Goal: Task Accomplishment & Management: Complete application form

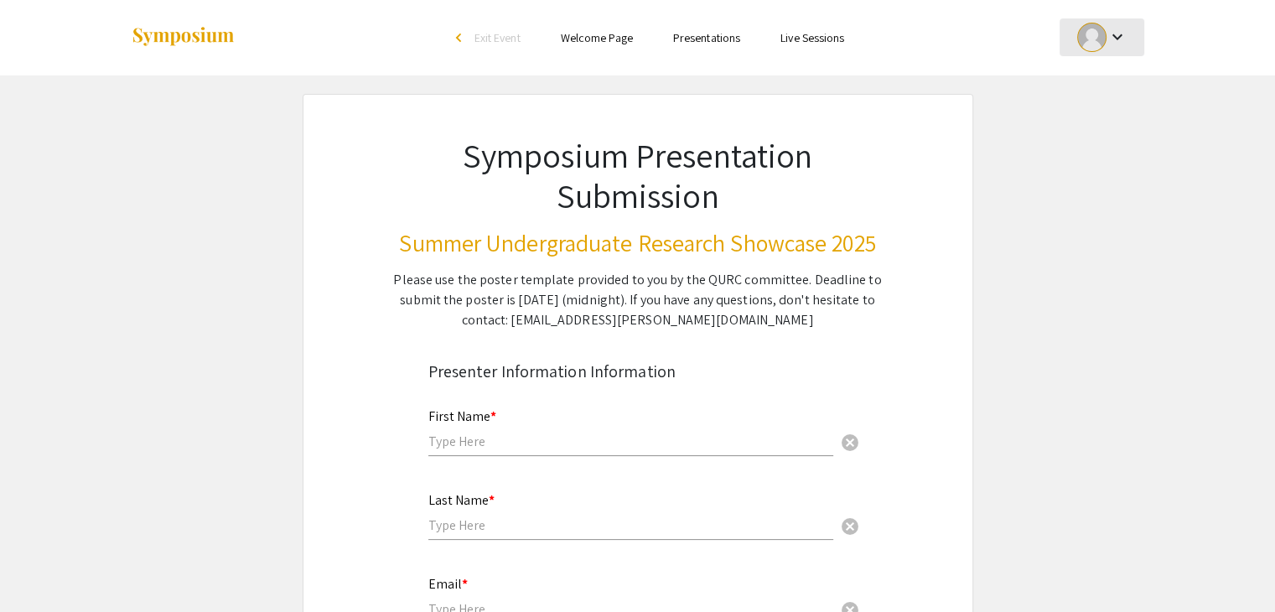
click at [1112, 41] on mat-icon "keyboard_arrow_down" at bounding box center [1116, 37] width 20 height 20
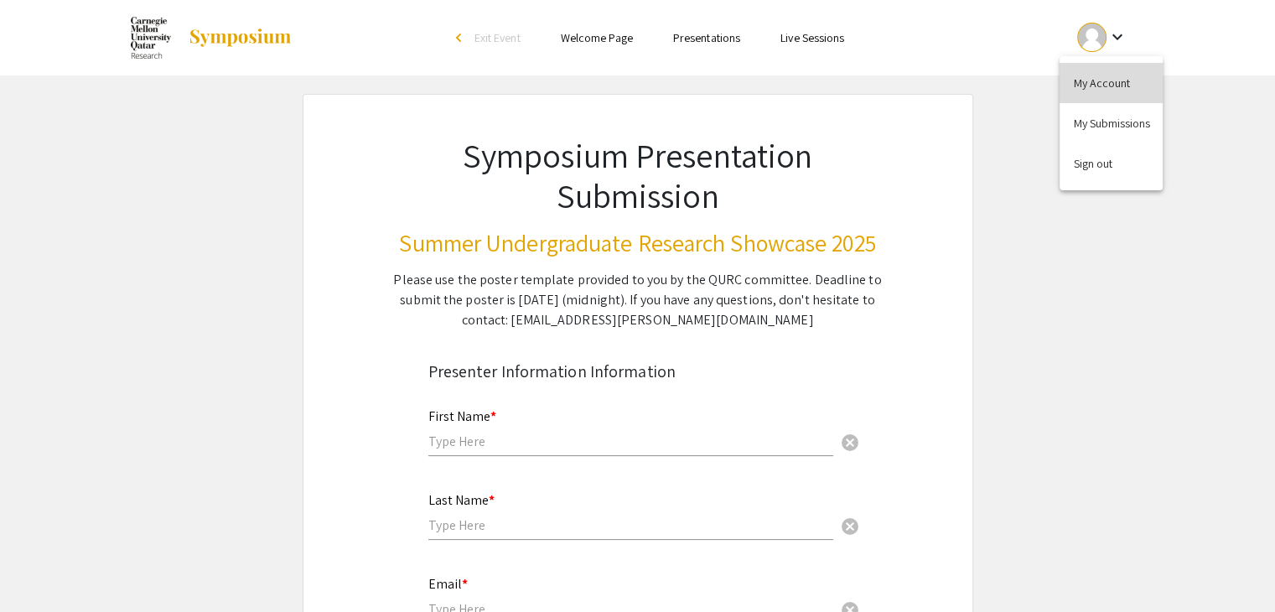
drag, startPoint x: 1076, startPoint y: 76, endPoint x: 1111, endPoint y: 100, distance: 41.6
click at [1111, 100] on button "My Account" at bounding box center [1111, 83] width 103 height 40
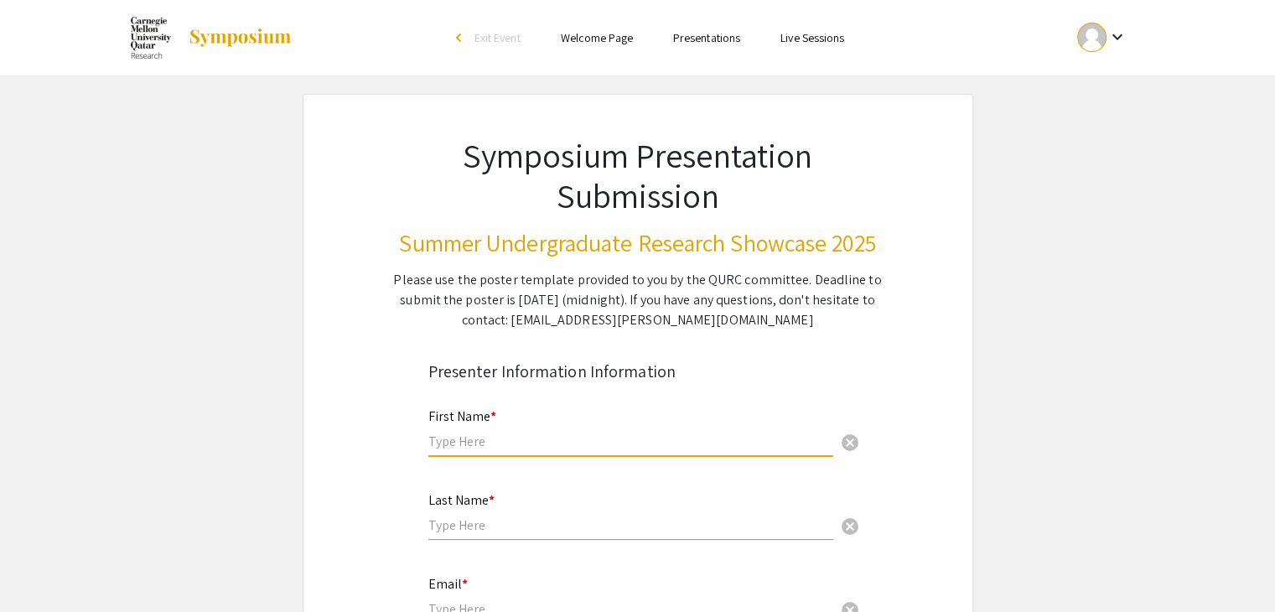
click at [520, 447] on input "text" at bounding box center [630, 442] width 405 height 18
type input "m"
type input "[PERSON_NAME]"
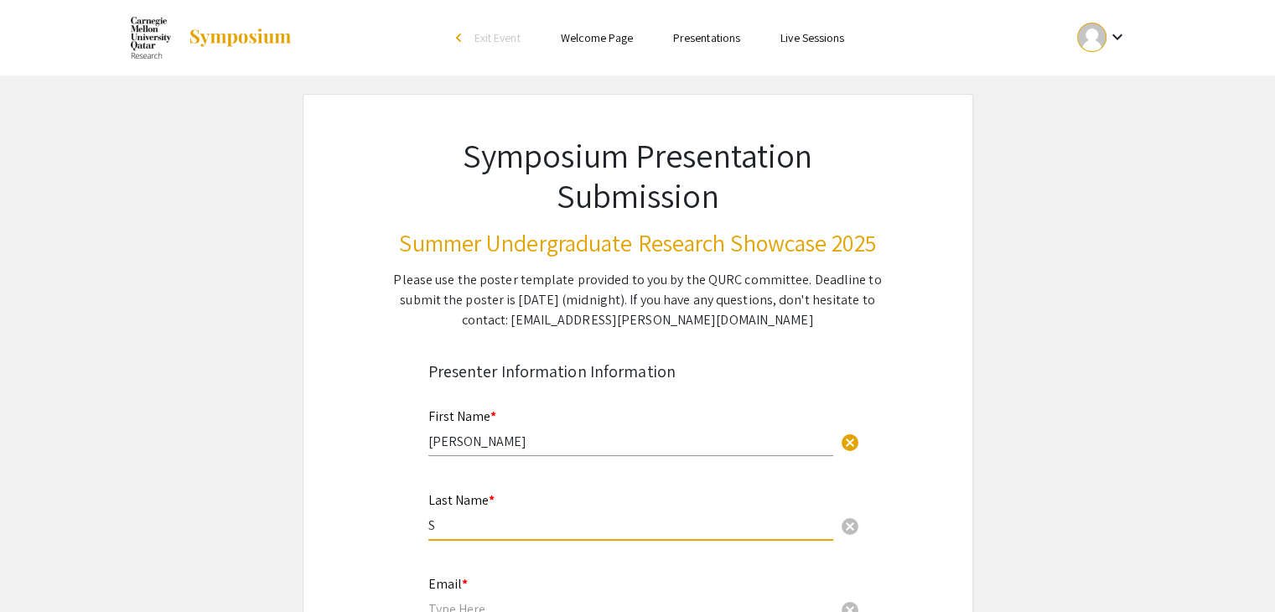
click at [470, 521] on input "S" at bounding box center [630, 525] width 405 height 18
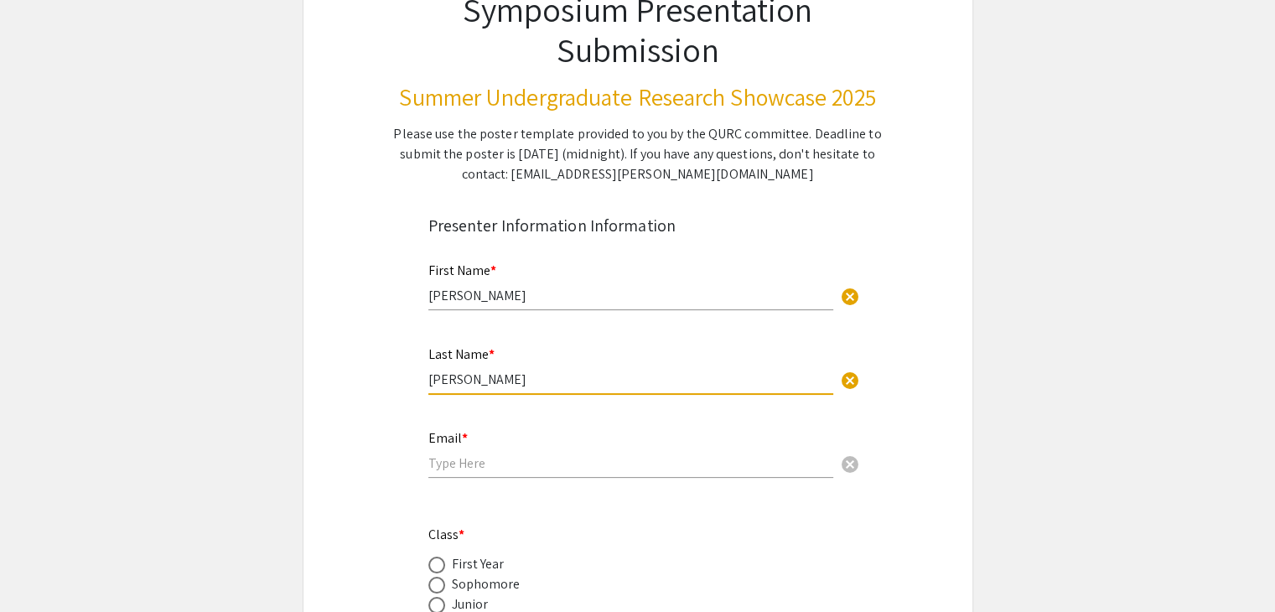
scroll to position [150, 0]
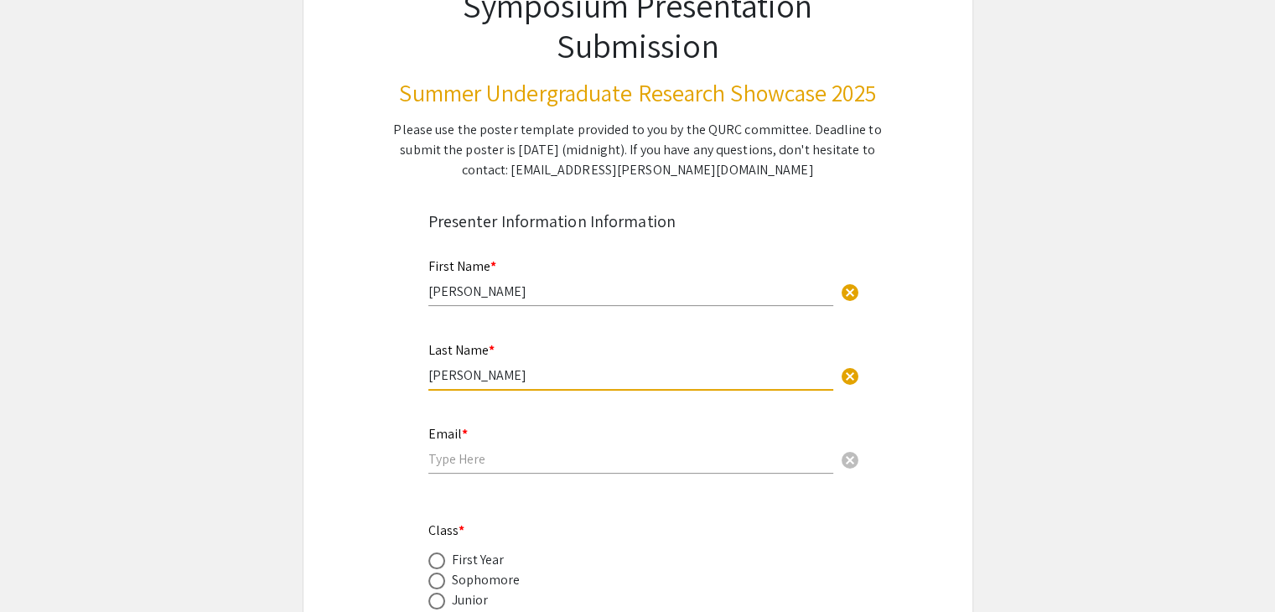
type input "[PERSON_NAME]"
drag, startPoint x: 476, startPoint y: 468, endPoint x: 472, endPoint y: 459, distance: 9.4
click at [472, 459] on div "Email * cancel" at bounding box center [630, 442] width 405 height 64
click at [472, 459] on input "email" at bounding box center [630, 459] width 405 height 18
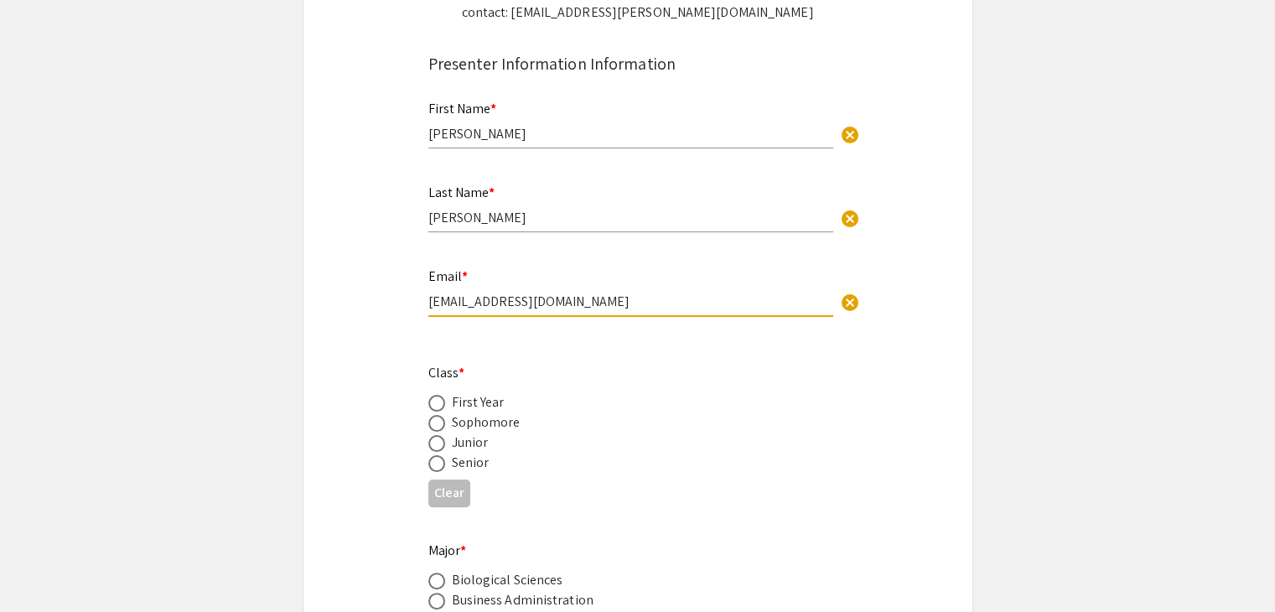
scroll to position [308, 0]
type input "[EMAIL_ADDRESS][DOMAIN_NAME]"
click at [453, 420] on div "Sophomore" at bounding box center [486, 422] width 69 height 20
click at [439, 418] on span at bounding box center [436, 422] width 17 height 17
click at [439, 418] on input "radio" at bounding box center [436, 422] width 17 height 17
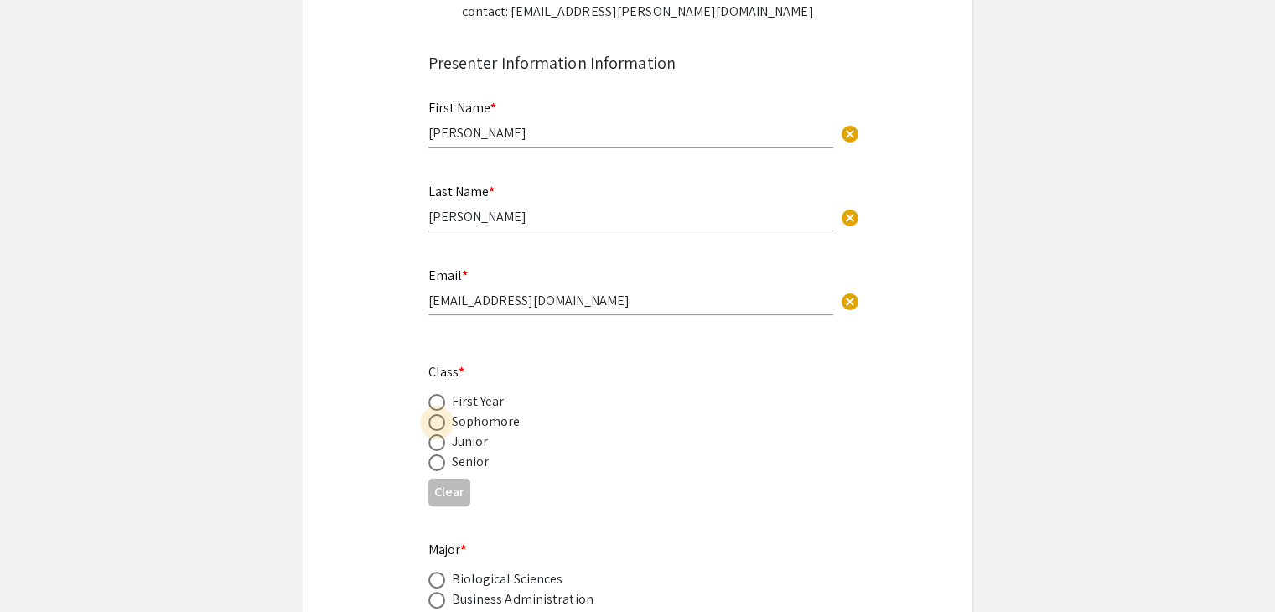
radio input "true"
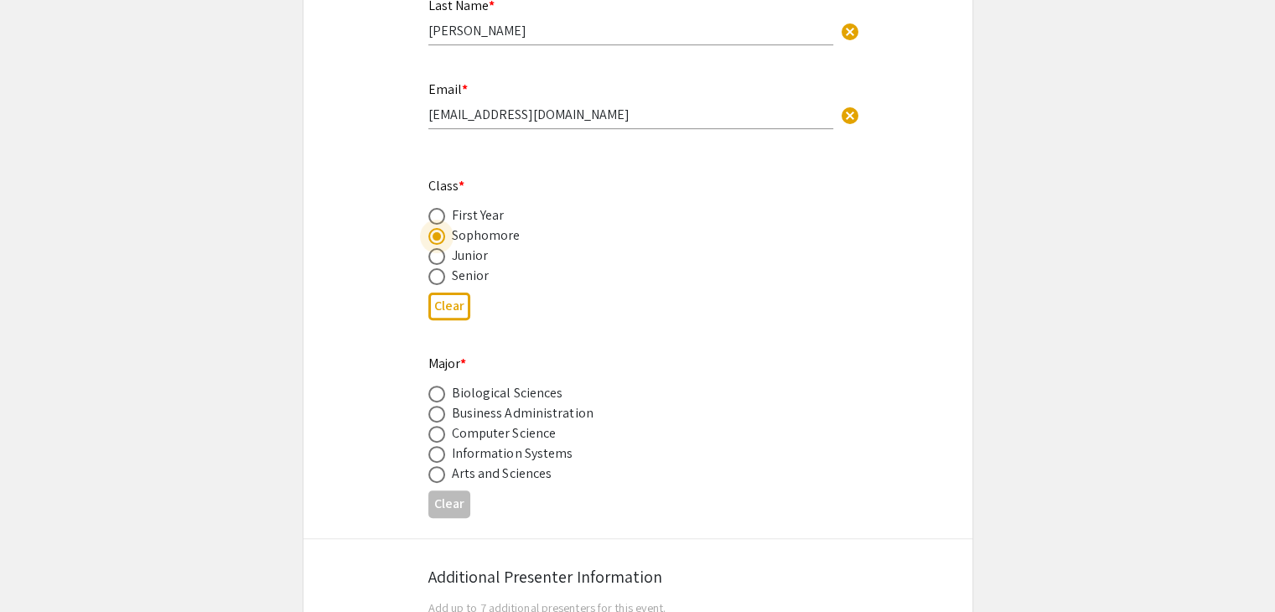
scroll to position [495, 0]
click at [432, 407] on span at bounding box center [436, 413] width 17 height 17
click at [432, 407] on input "radio" at bounding box center [436, 413] width 17 height 17
radio input "true"
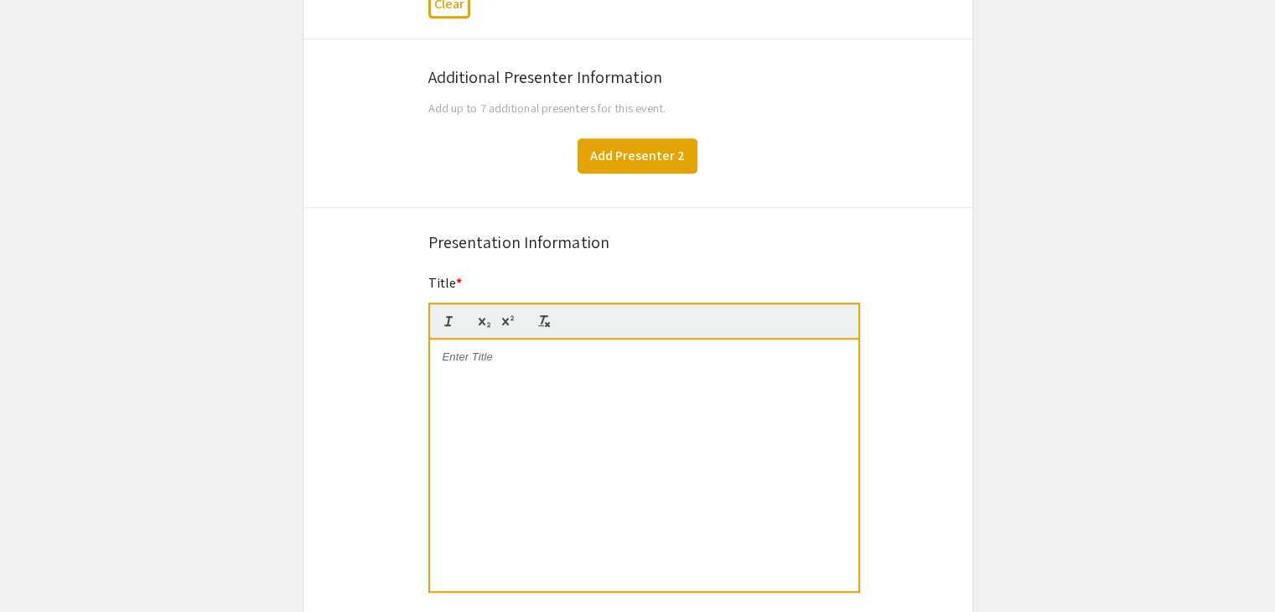
scroll to position [996, 0]
click at [565, 373] on div at bounding box center [644, 463] width 428 height 251
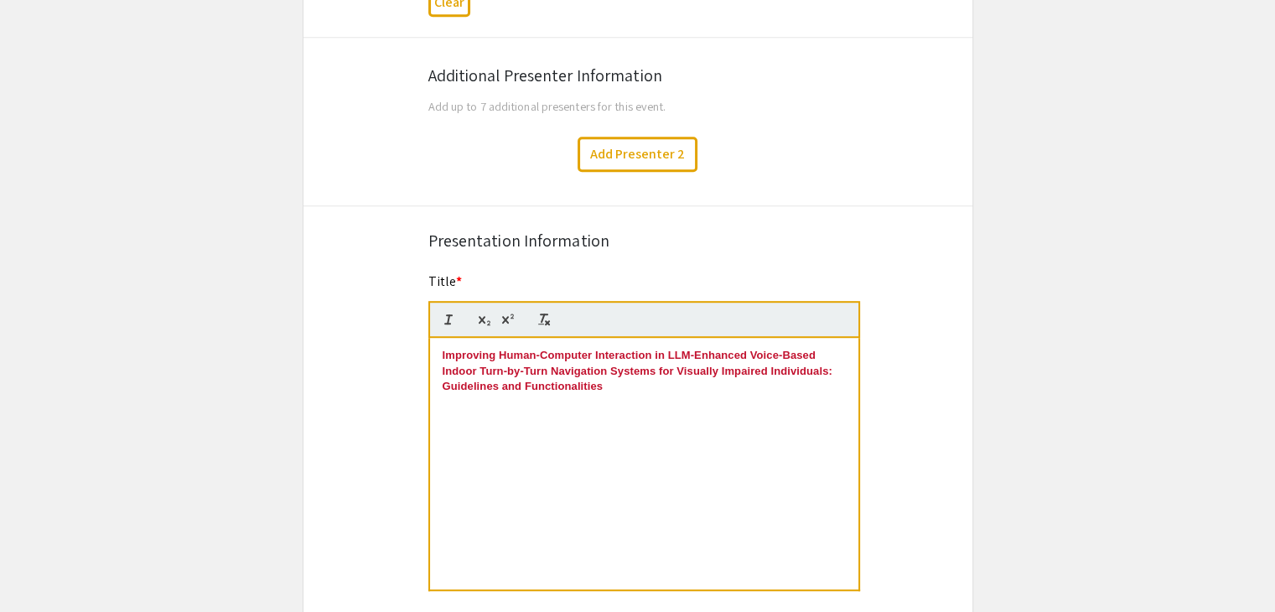
scroll to position [0, 0]
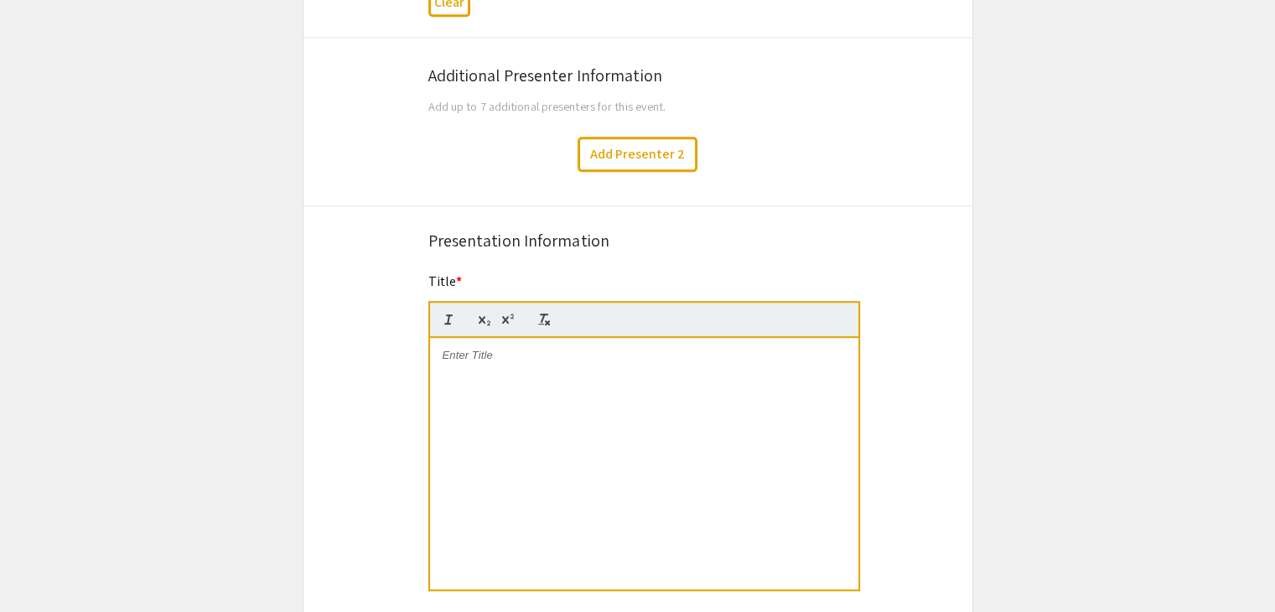
click at [486, 339] on div at bounding box center [644, 463] width 428 height 251
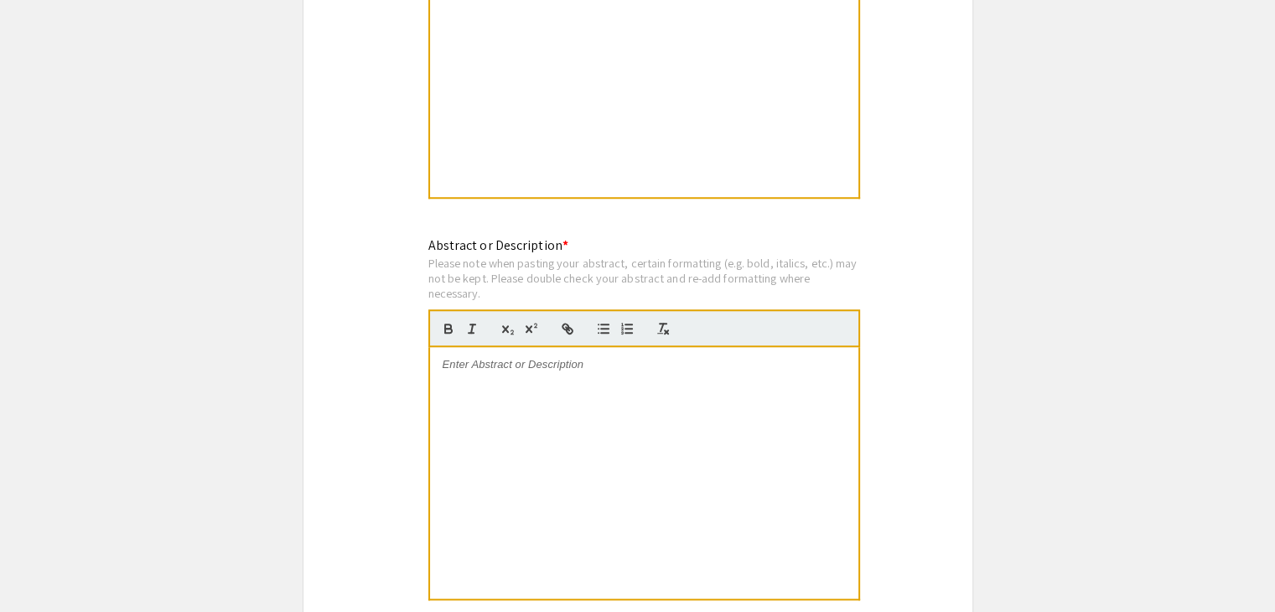
scroll to position [1393, 0]
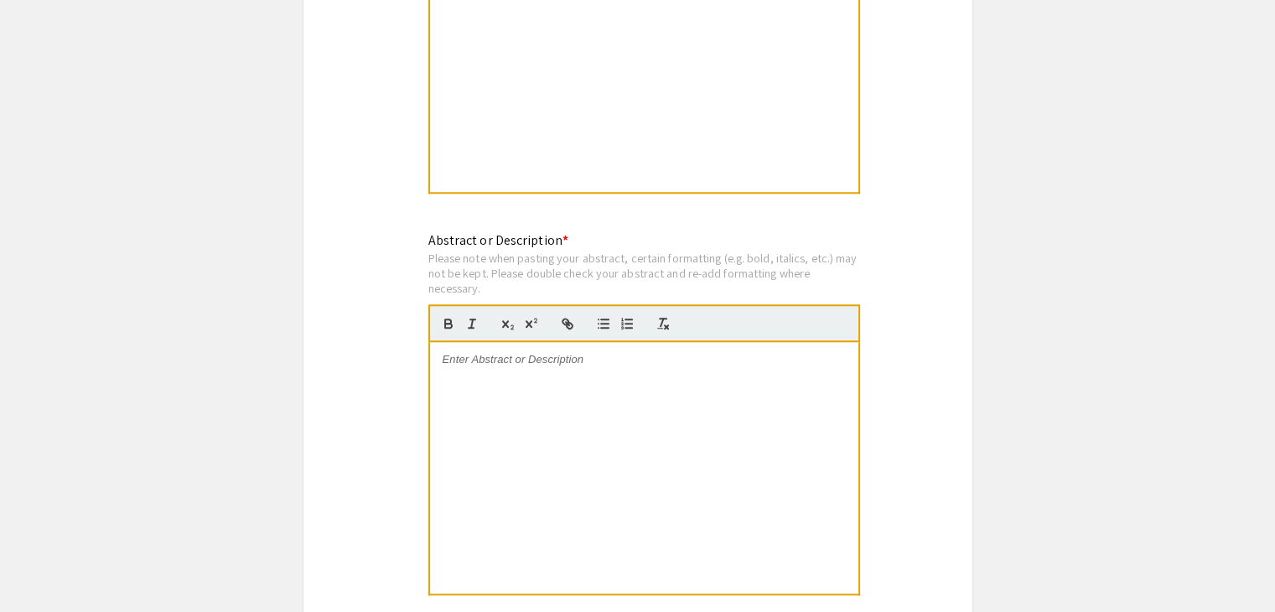
click at [513, 405] on div at bounding box center [644, 467] width 428 height 251
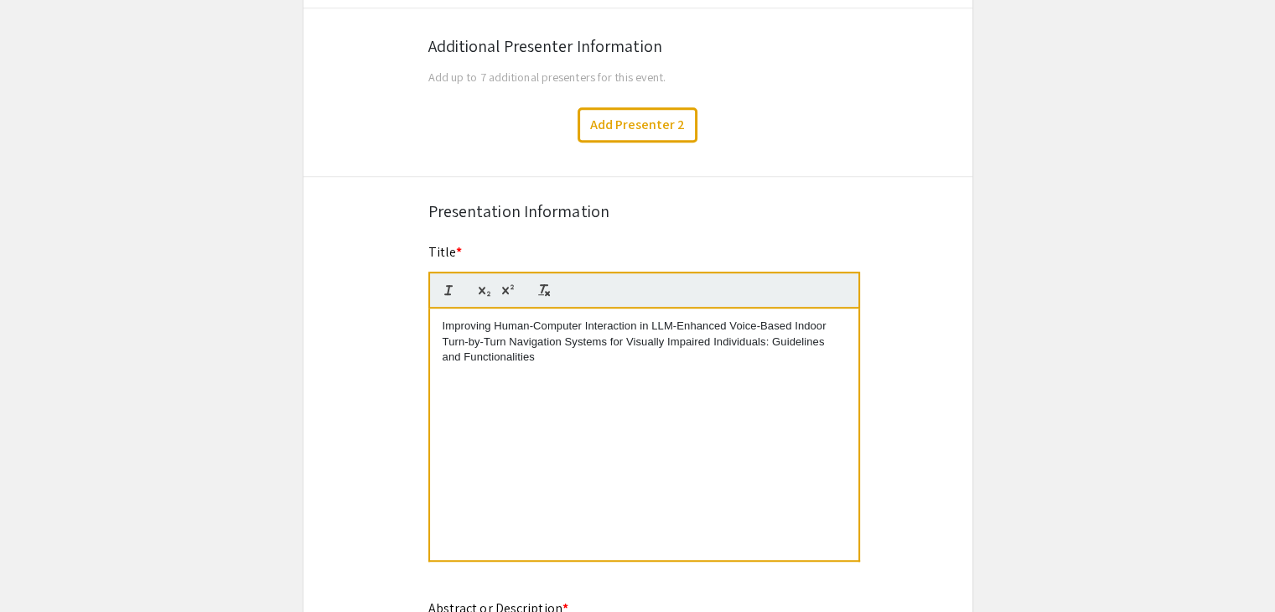
scroll to position [1008, 0]
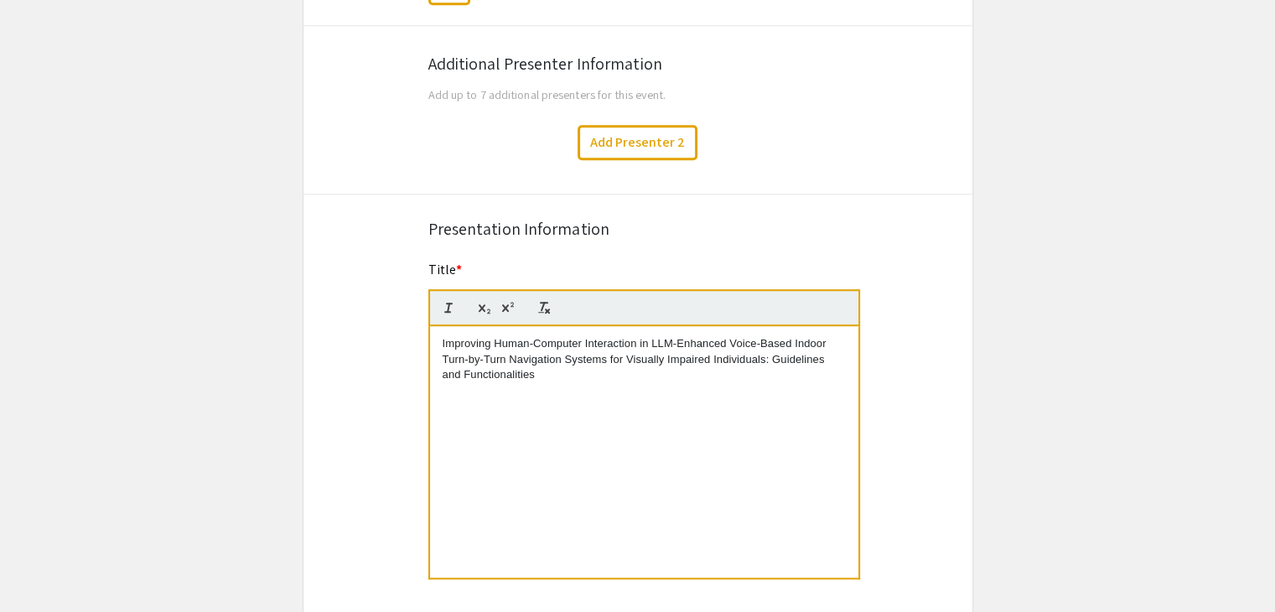
click at [570, 381] on div "Improving Human-Computer Interaction in LLM-Enhanced Voice-Based Indoor Turn-by…" at bounding box center [644, 451] width 428 height 251
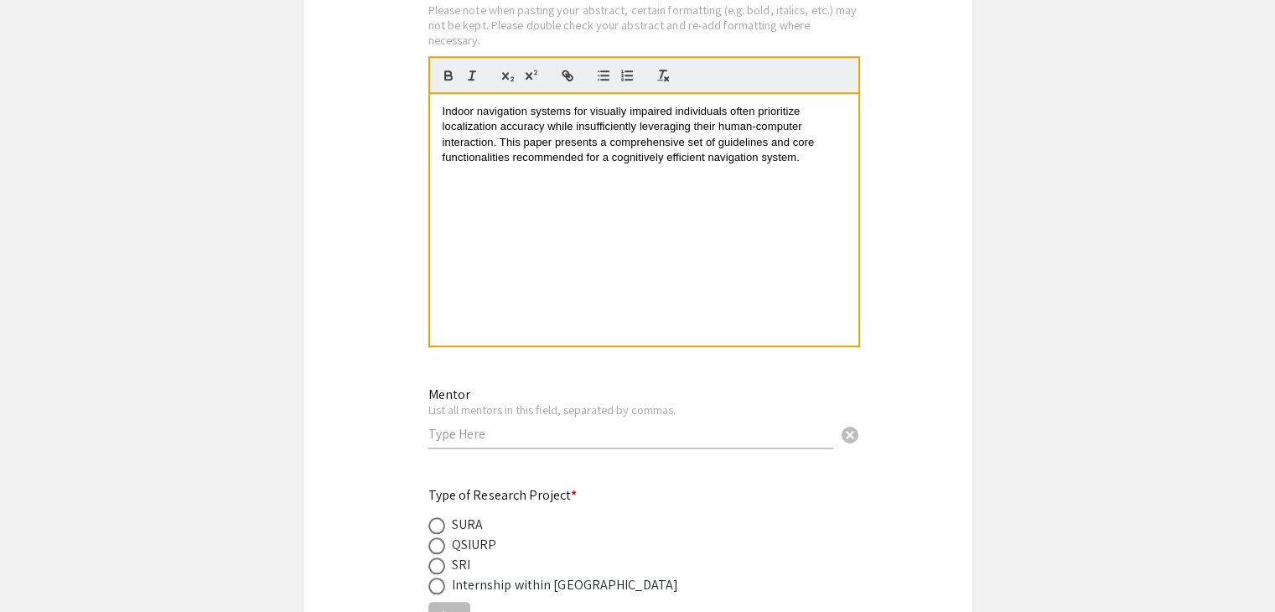
scroll to position [1832, 0]
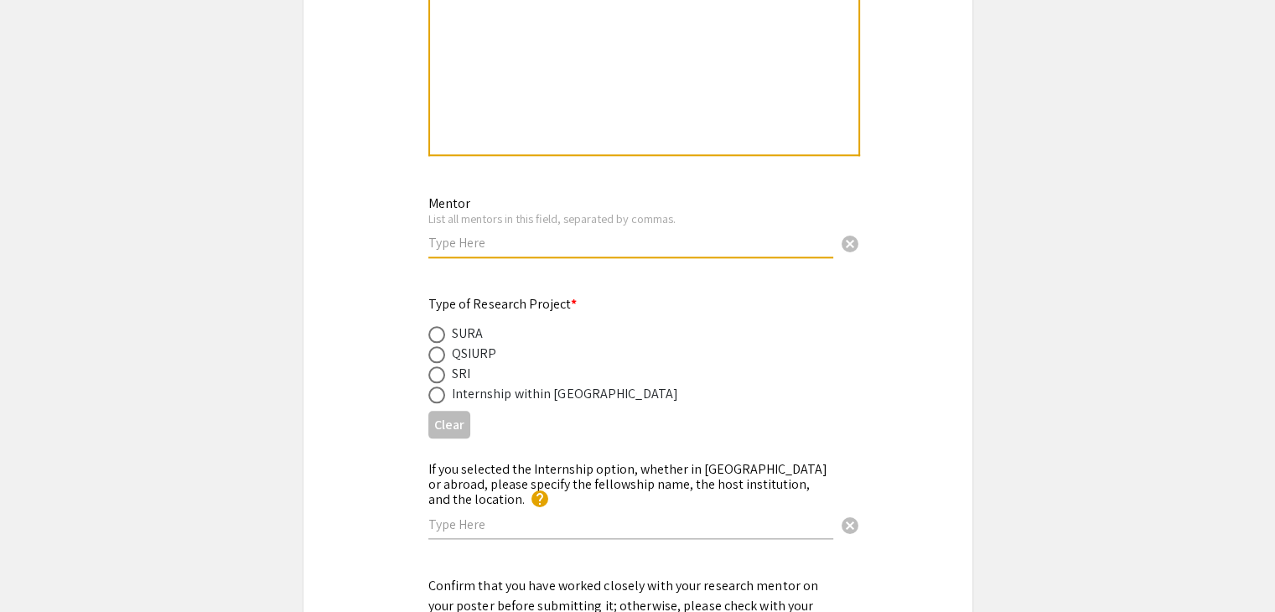
click at [503, 234] on input "text" at bounding box center [630, 243] width 405 height 18
paste input "[PERSON_NAME] [PERSON_NAME]"
type input "[PERSON_NAME] [PERSON_NAME]"
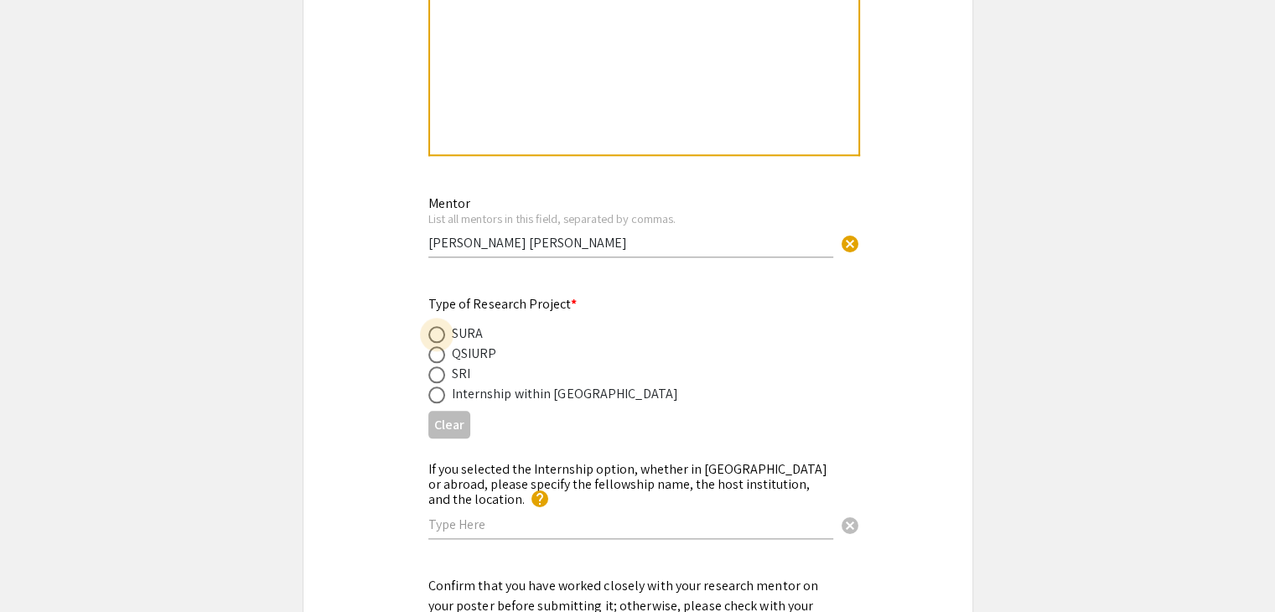
click at [435, 329] on span at bounding box center [436, 334] width 17 height 17
click at [435, 329] on input "radio" at bounding box center [436, 334] width 17 height 17
radio input "true"
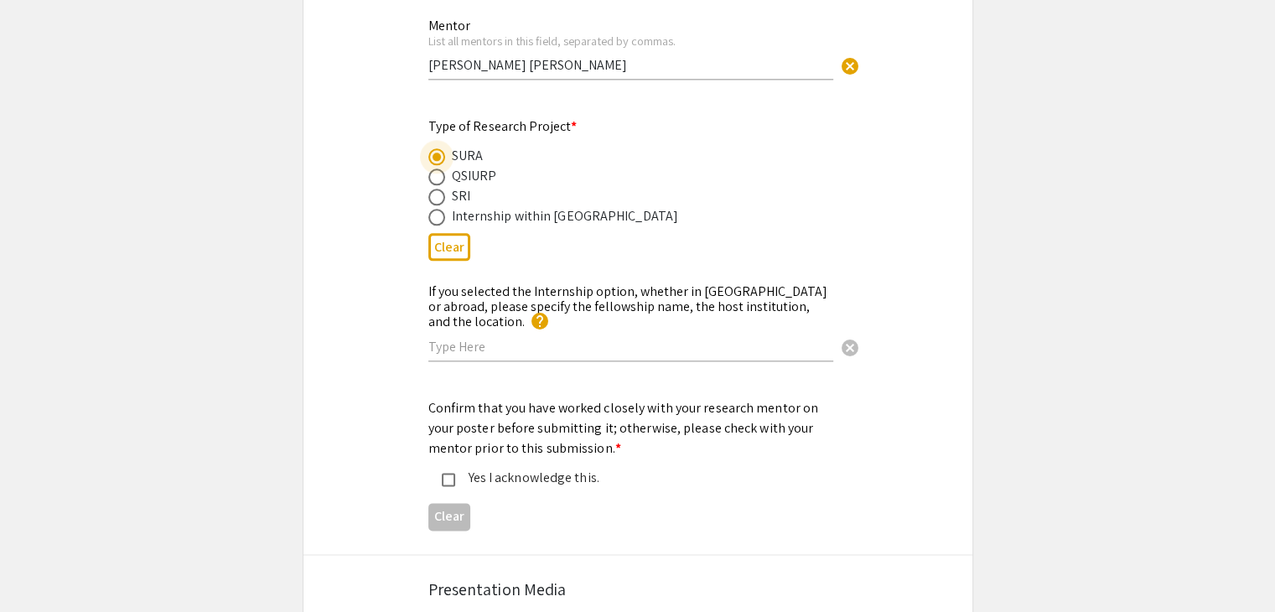
scroll to position [2013, 0]
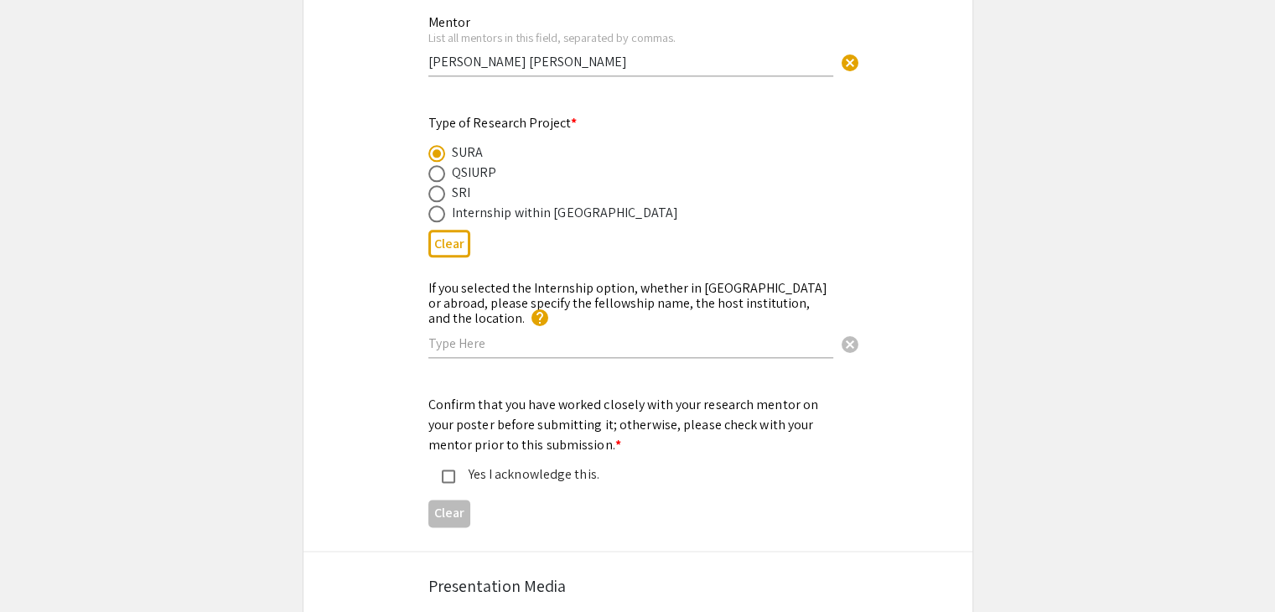
click at [492, 464] on div "Yes I acknowledge this." at bounding box center [631, 474] width 352 height 20
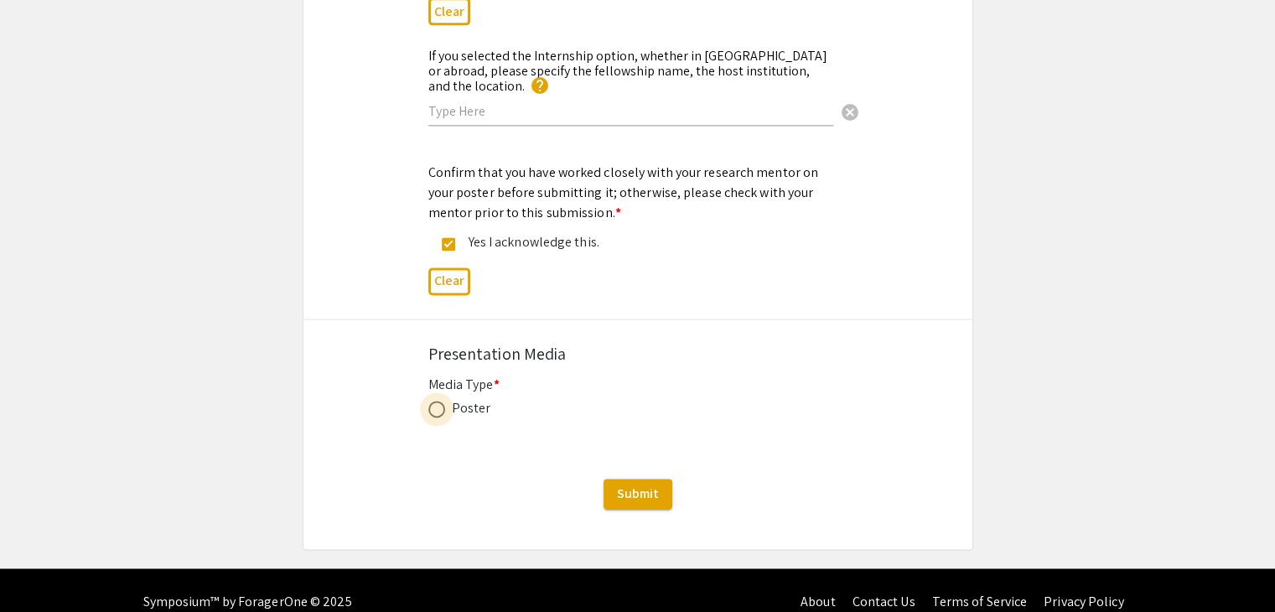
click at [438, 401] on span at bounding box center [436, 409] width 17 height 17
click at [438, 401] on input "radio" at bounding box center [436, 409] width 17 height 17
radio input "true"
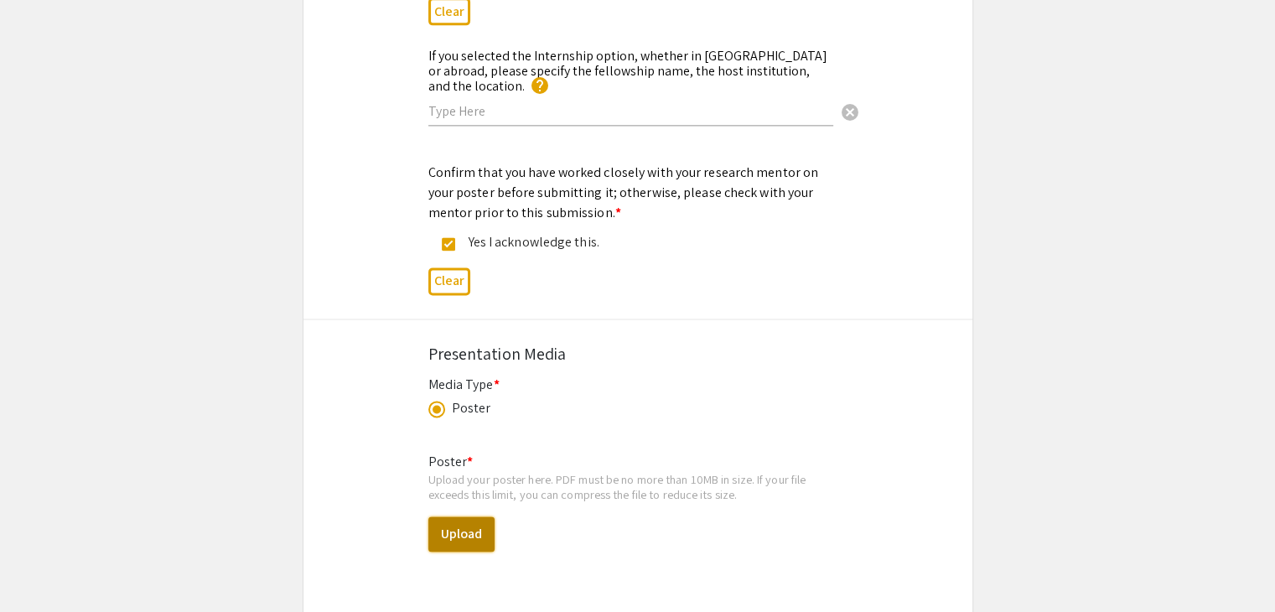
click at [453, 516] on button "Upload" at bounding box center [461, 533] width 66 height 35
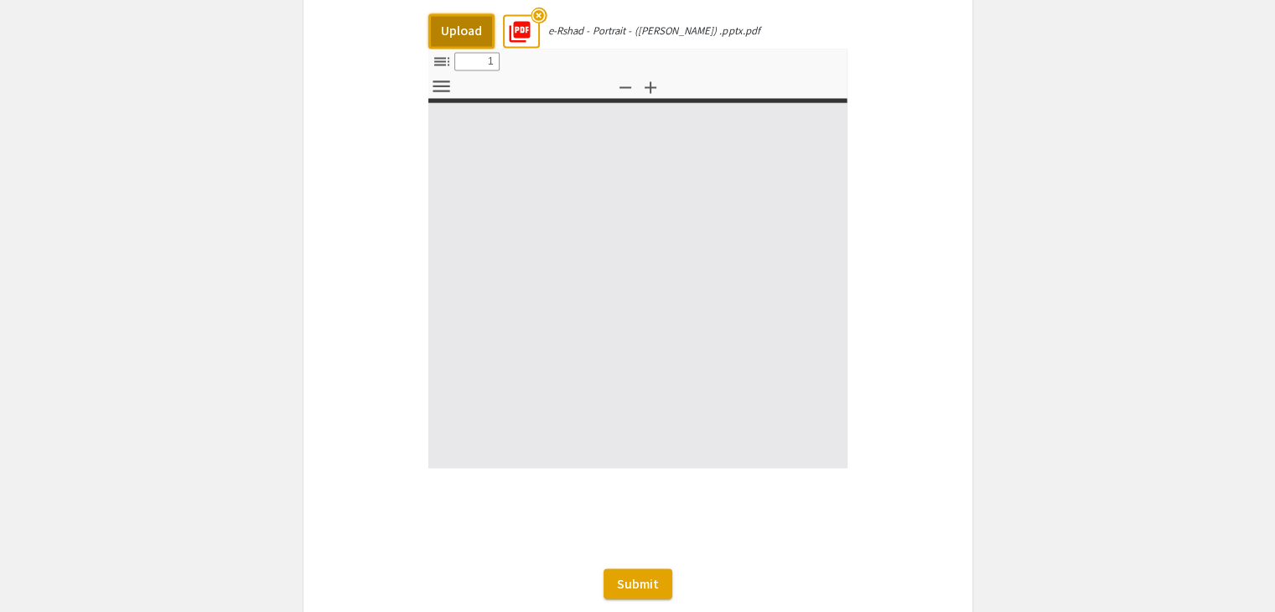
scroll to position [2749, 0]
type input "0"
select select "custom"
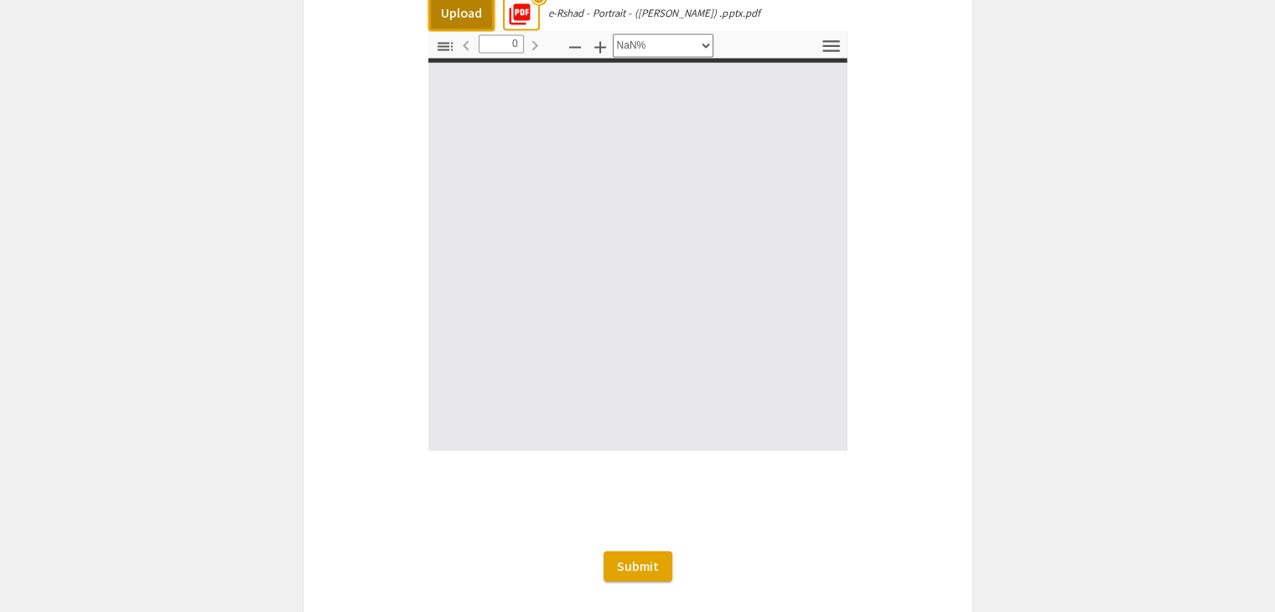
scroll to position [2767, 0]
type input "1"
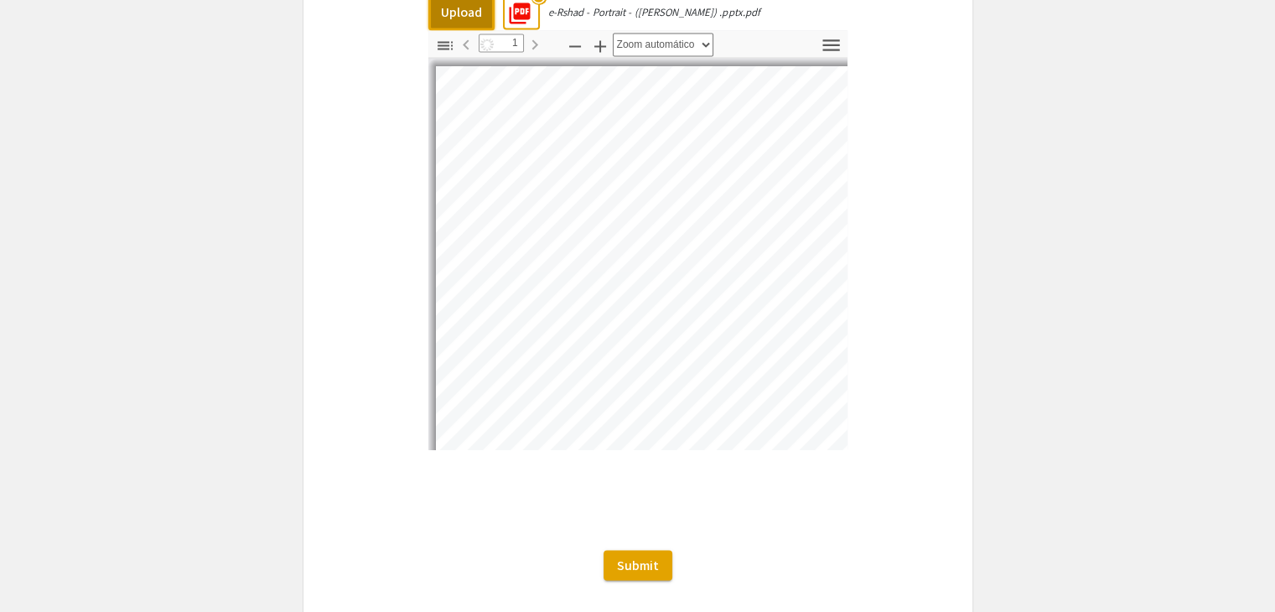
select select "auto"
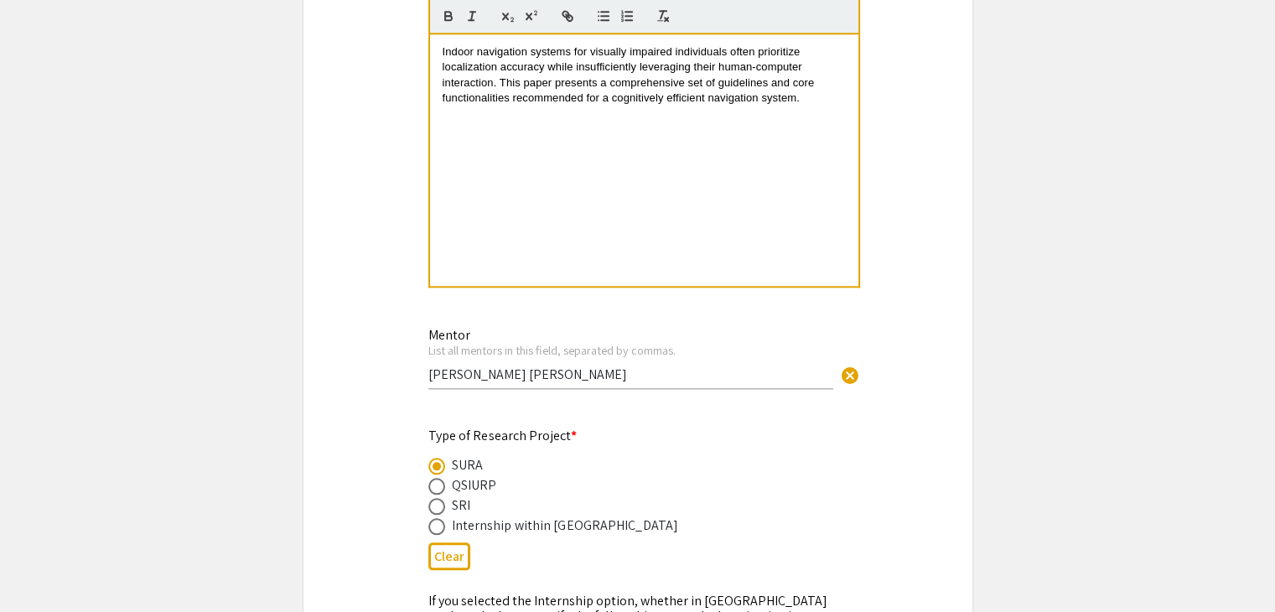
scroll to position [1682, 0]
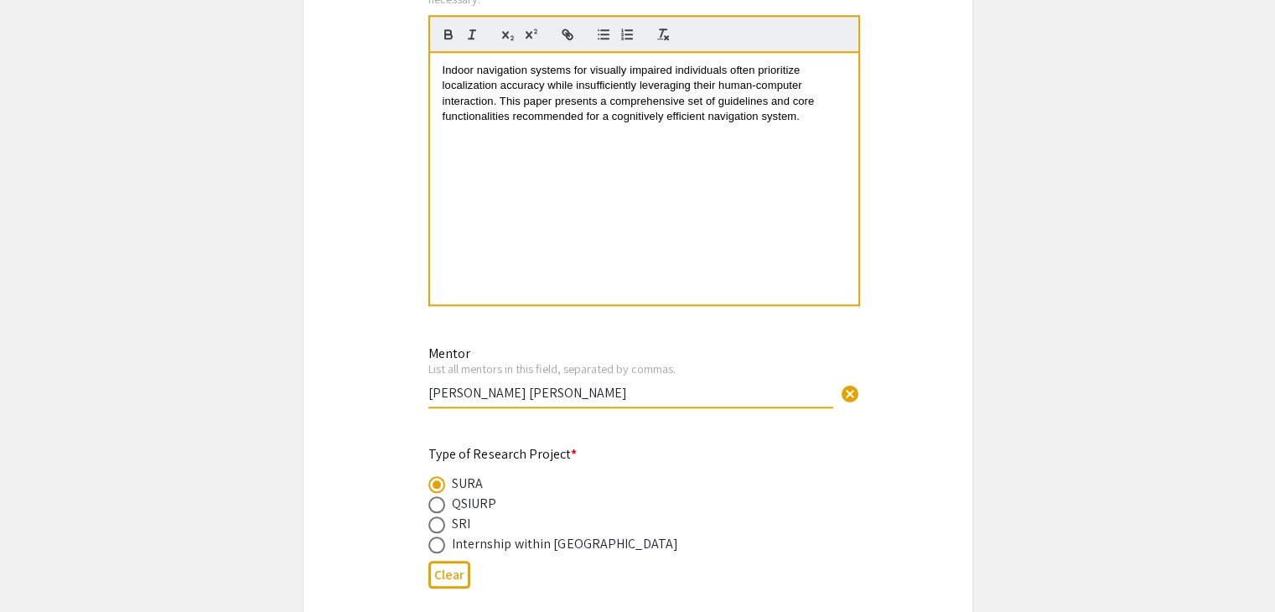
click at [785, 387] on input "[PERSON_NAME] [PERSON_NAME]" at bounding box center [630, 393] width 405 height 18
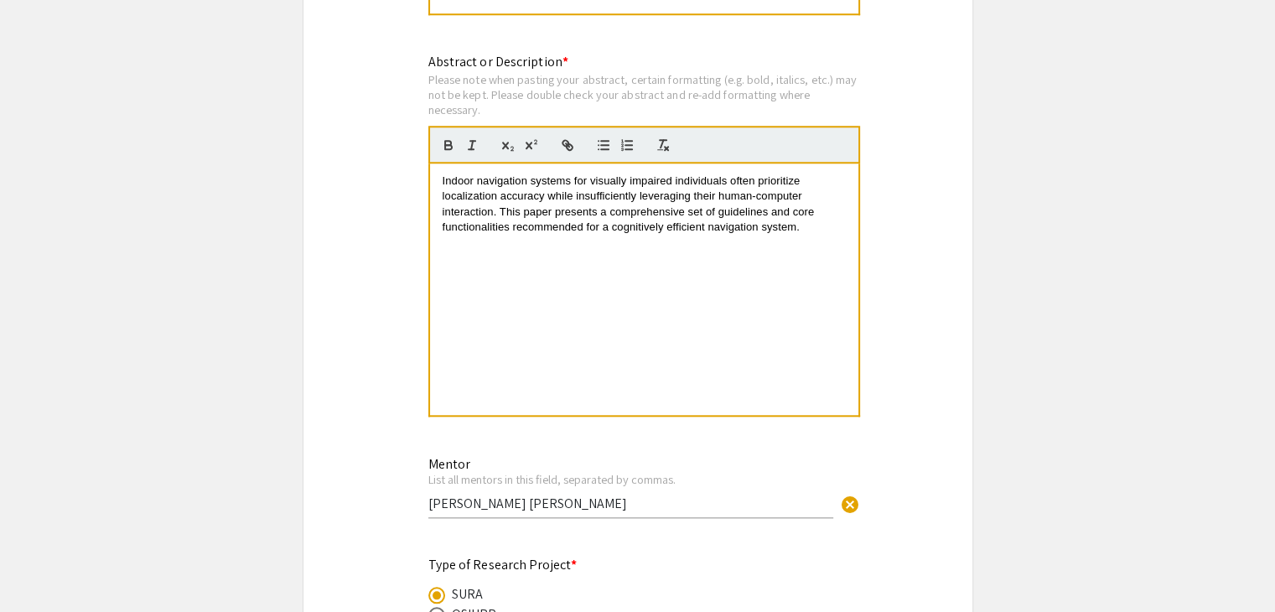
click at [966, 306] on div "Symposium Presentation Submission Summer Undergraduate Research Showcase 2025 P…" at bounding box center [638, 169] width 671 height 3294
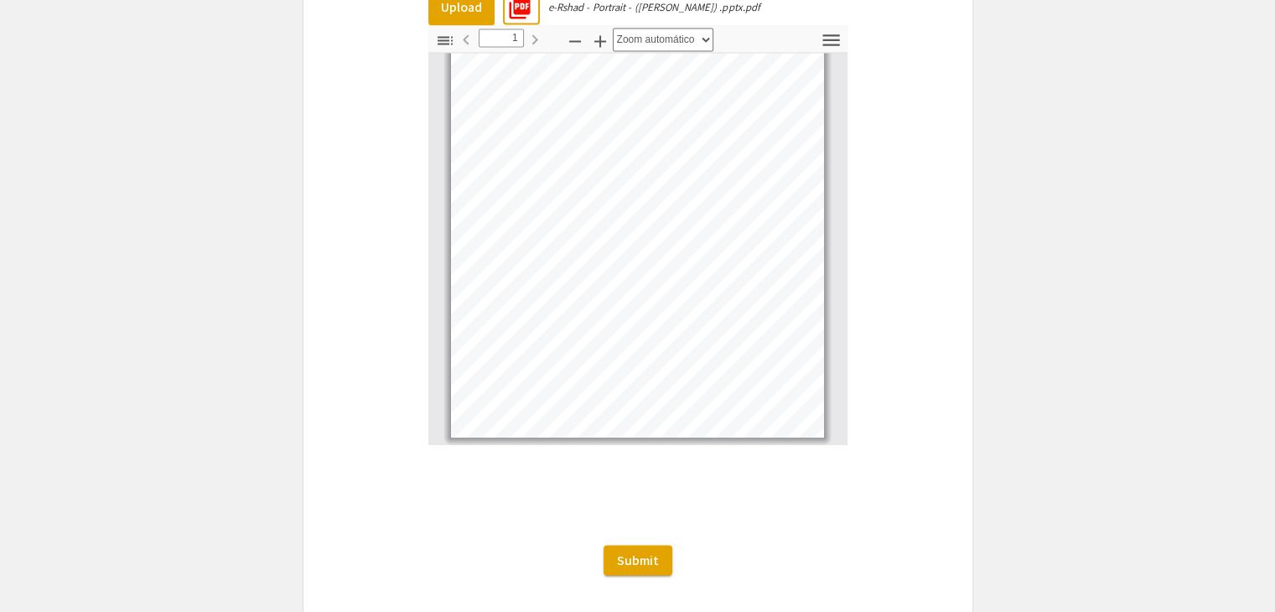
scroll to position [2837, 0]
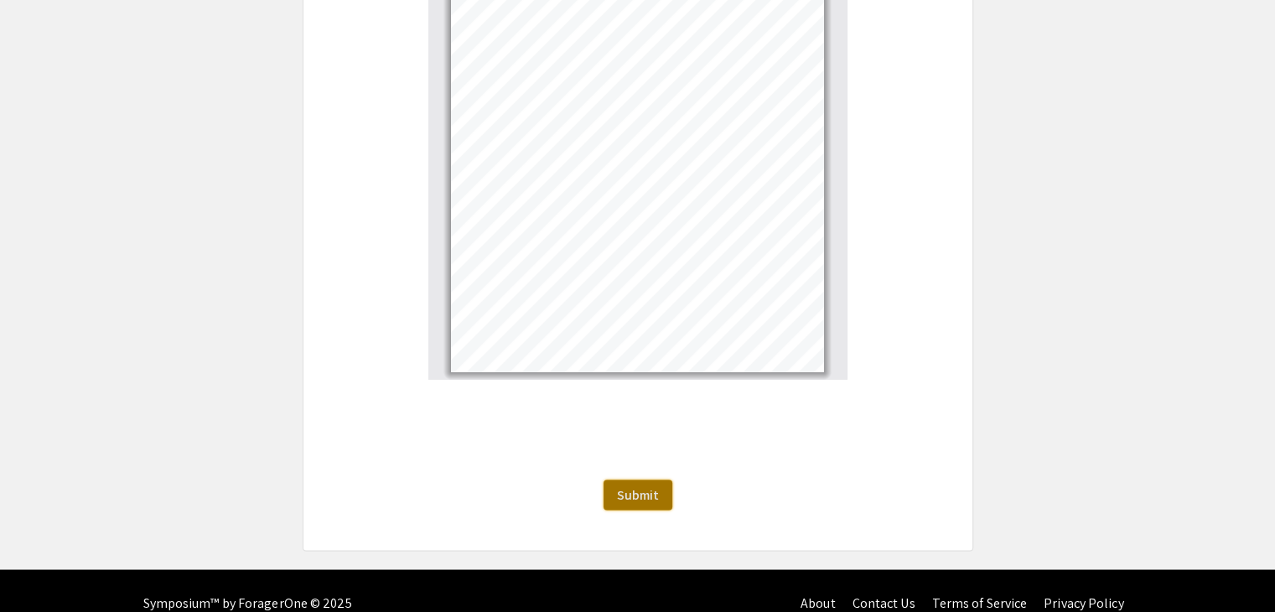
click at [637, 485] on span "Submit" at bounding box center [638, 494] width 42 height 18
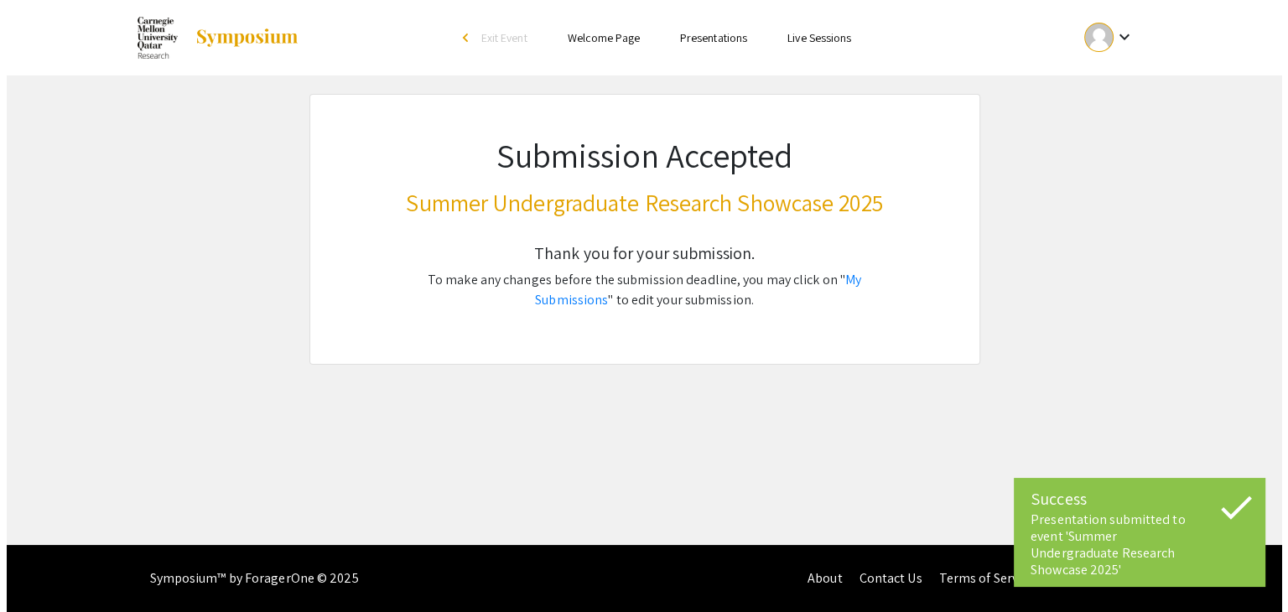
scroll to position [0, 0]
